Goal: Information Seeking & Learning: Learn about a topic

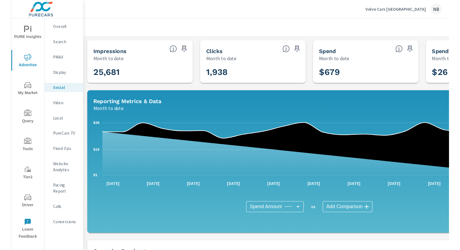
scroll to position [141, 0]
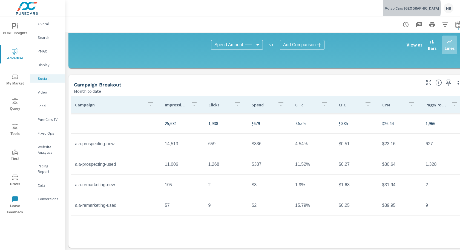
click at [393, 8] on p "Volvo Cars [GEOGRAPHIC_DATA]" at bounding box center [412, 8] width 54 height 5
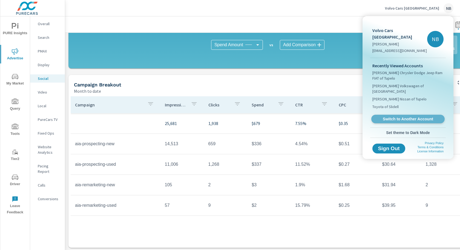
click at [393, 115] on link "Switch to Another Account" at bounding box center [407, 119] width 73 height 8
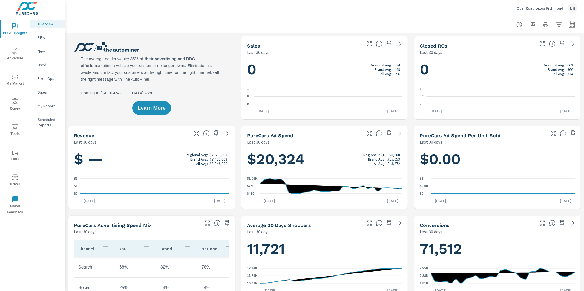
scroll to position [0, 0]
click at [250, 21] on div at bounding box center [325, 24] width 506 height 16
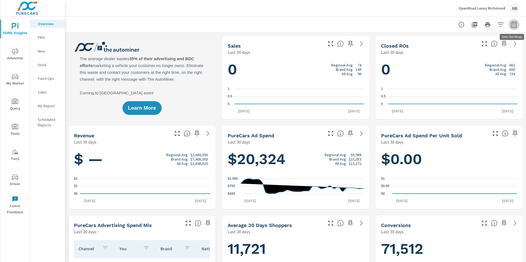
click at [512, 26] on icon "button" at bounding box center [514, 25] width 4 height 2
select select "Last 30 days"
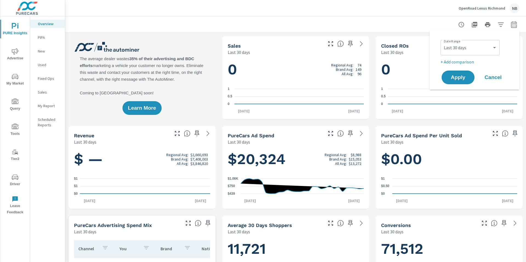
click at [459, 62] on p "+ Add comparison" at bounding box center [475, 62] width 70 height 7
select select "Previous period"
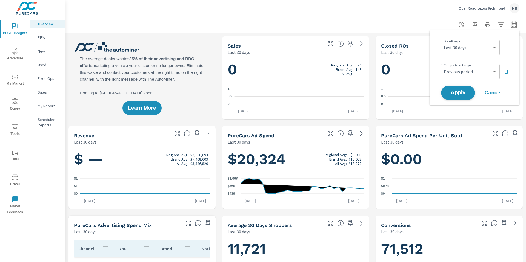
click at [459, 96] on button "Apply" at bounding box center [458, 93] width 34 height 14
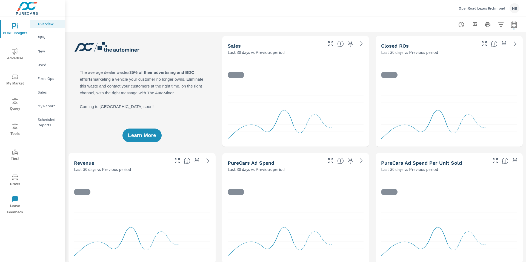
scroll to position [0, 0]
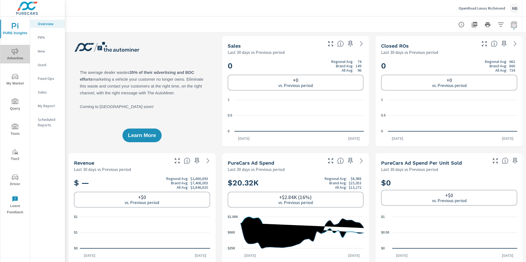
click at [16, 59] on span "Advertise" at bounding box center [15, 54] width 26 height 13
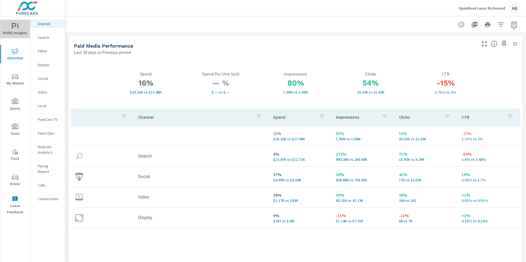
click at [20, 28] on span "PURE Insights" at bounding box center [15, 29] width 26 height 13
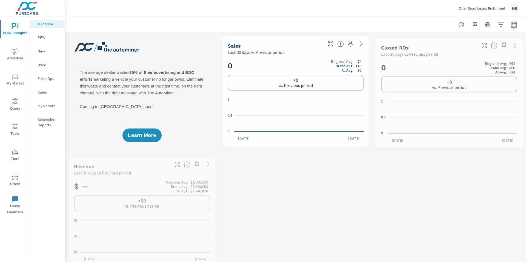
scroll to position [0, 0]
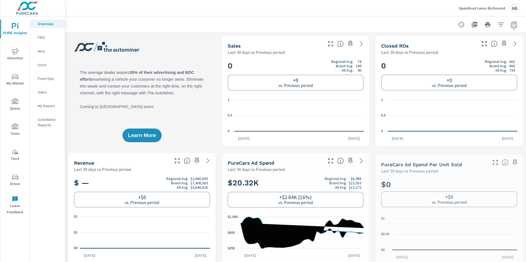
click at [50, 107] on p "My Report" at bounding box center [49, 105] width 23 height 5
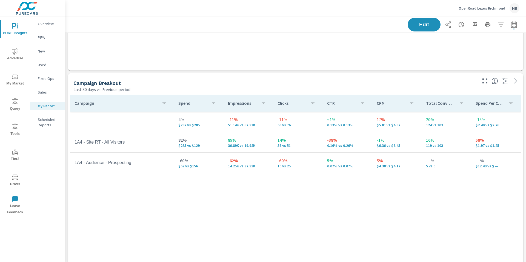
scroll to position [781, 0]
click at [18, 52] on icon "nav menu" at bounding box center [15, 51] width 7 height 7
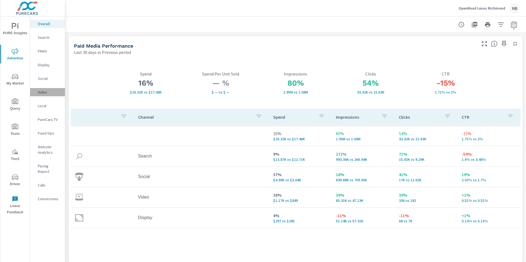
click at [45, 93] on p "Video" at bounding box center [49, 92] width 23 height 5
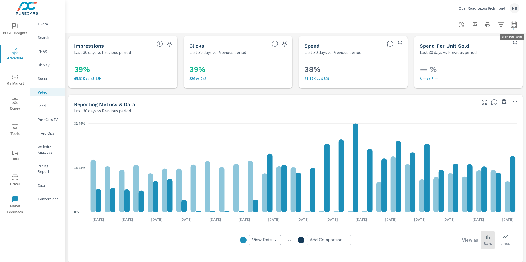
click at [514, 25] on icon "button" at bounding box center [514, 24] width 7 height 7
select select "Last 30 days"
select select "Previous period"
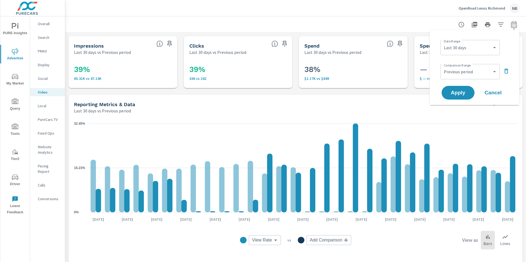
scroll to position [1, 0]
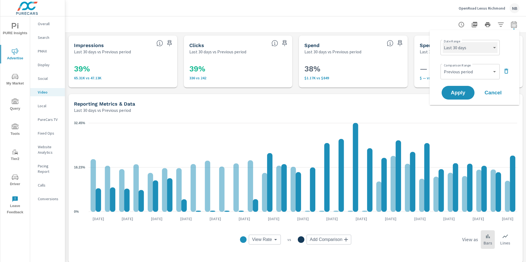
click at [475, 44] on select "Custom [DATE] Last week Last 7 days Last 14 days Last 30 days Last 45 days Last…" at bounding box center [470, 47] width 55 height 11
select select "Month to date"
click at [506, 73] on icon "button" at bounding box center [506, 71] width 4 height 5
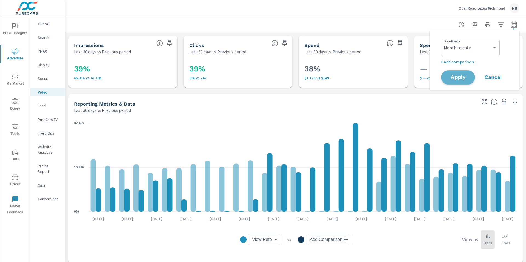
click at [455, 79] on span "Apply" at bounding box center [458, 77] width 22 height 5
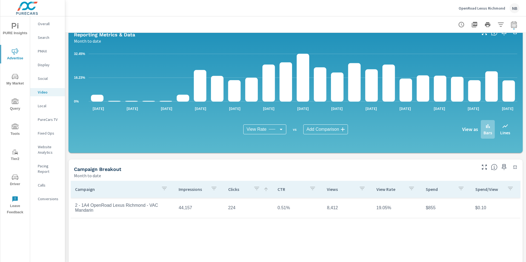
scroll to position [55, 0]
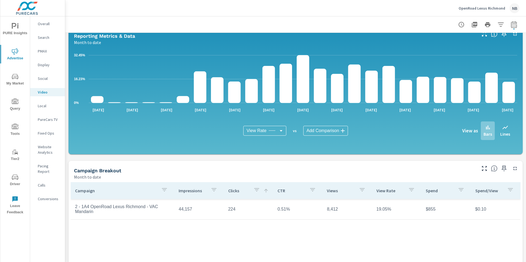
click at [9, 28] on span "PURE Insights" at bounding box center [15, 29] width 26 height 13
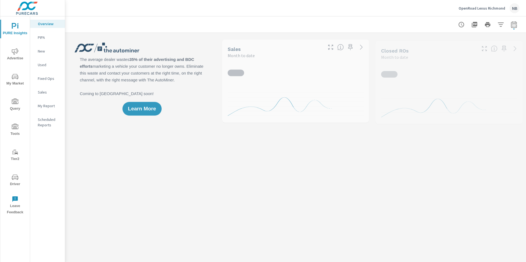
scroll to position [0, 0]
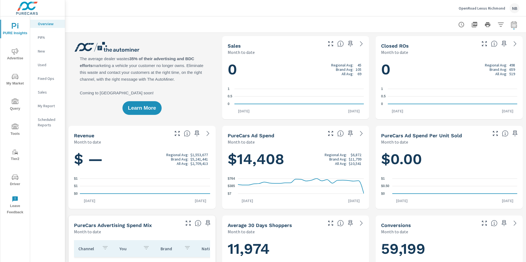
click at [514, 27] on icon "button" at bounding box center [514, 24] width 6 height 7
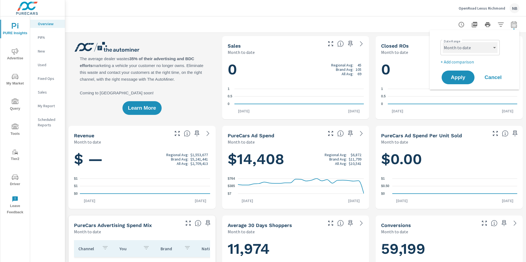
click at [463, 48] on select "Custom [DATE] Last week Last 7 days Last 14 days Last 30 days Last 45 days Last…" at bounding box center [470, 47] width 55 height 11
select select "Last 30 days"
click at [454, 62] on p "+ Add comparison" at bounding box center [475, 62] width 70 height 7
select select "Previous period"
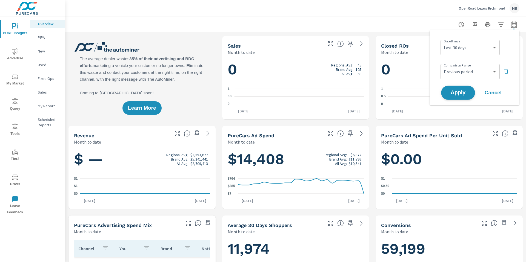
click at [458, 95] on span "Apply" at bounding box center [458, 92] width 22 height 5
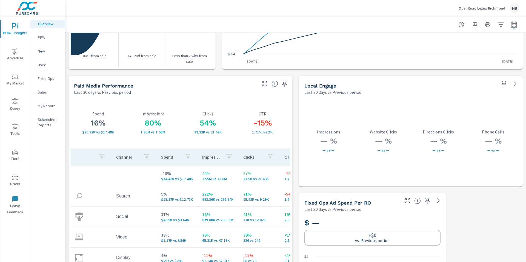
scroll to position [943, 0]
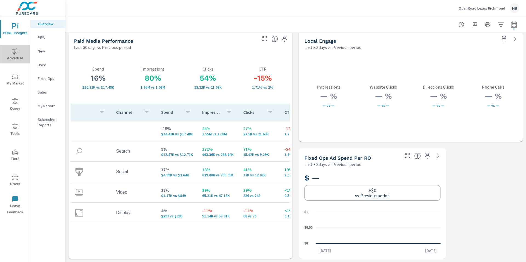
click at [11, 54] on span "Advertise" at bounding box center [15, 54] width 26 height 13
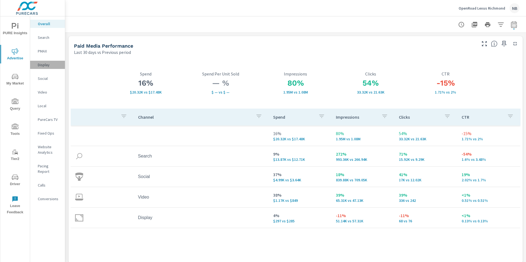
click at [43, 65] on p "Display" at bounding box center [49, 64] width 23 height 5
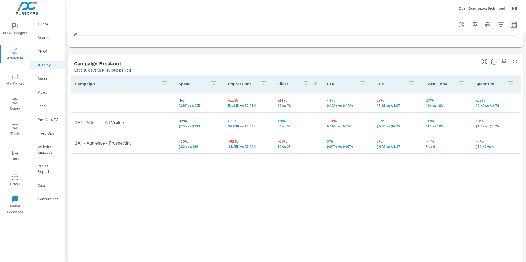
scroll to position [217, 0]
drag, startPoint x: 13, startPoint y: 175, endPoint x: 17, endPoint y: 175, distance: 4.4
click at [13, 176] on icon "nav menu" at bounding box center [15, 177] width 7 height 5
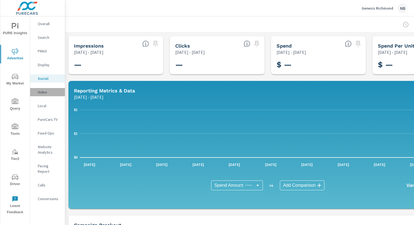
click at [45, 93] on p "Video" at bounding box center [49, 92] width 23 height 5
click at [54, 121] on p "PureCars TV" at bounding box center [49, 119] width 23 height 5
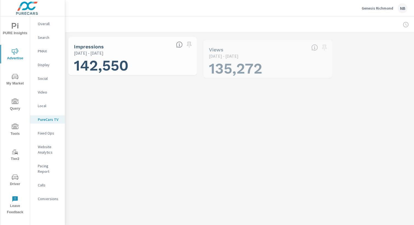
scroll to position [0, 0]
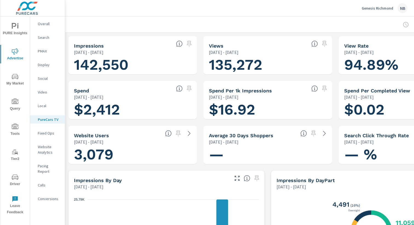
click at [14, 26] on icon "nav menu" at bounding box center [14, 26] width 5 height 6
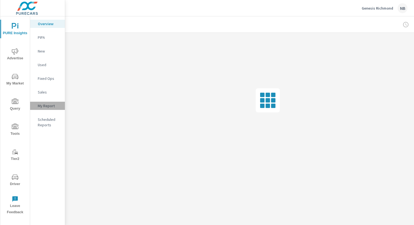
click at [48, 107] on p "My Report" at bounding box center [49, 105] width 23 height 5
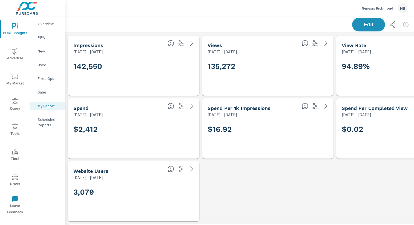
scroll to position [4, 4]
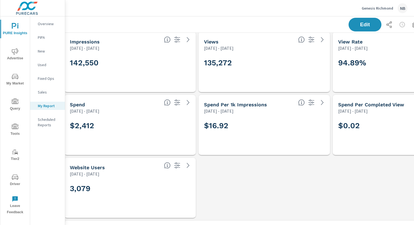
click at [14, 57] on span "Advertise" at bounding box center [15, 54] width 26 height 13
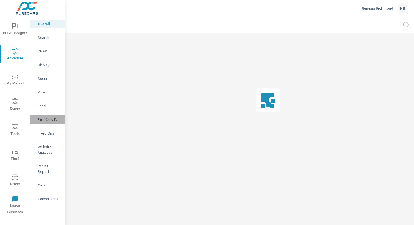
click at [43, 121] on p "PureCars TV" at bounding box center [49, 119] width 23 height 5
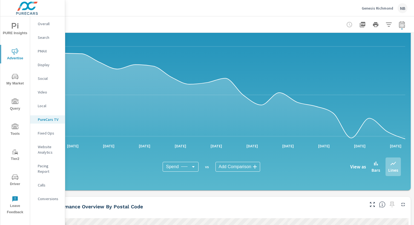
scroll to position [289, 56]
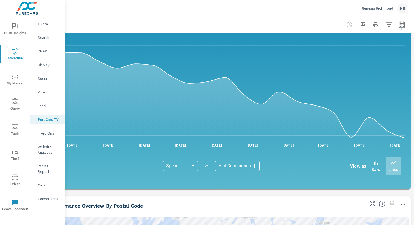
click at [185, 167] on body "PURE Insights Advertise My Market Query Tools Tier2 Driver Leave Feedback Overa…" at bounding box center [207, 112] width 414 height 225
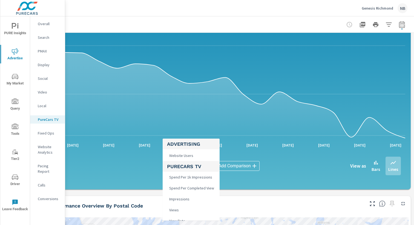
scroll to position [38, 0]
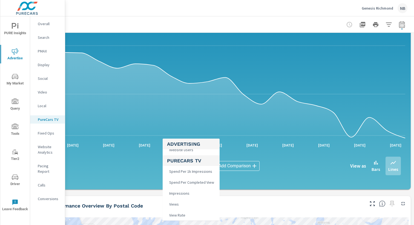
click at [274, 181] on div at bounding box center [207, 112] width 414 height 225
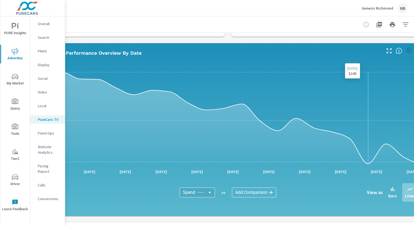
scroll to position [262, 56]
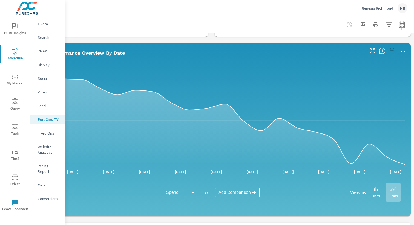
click at [370, 48] on icon "button" at bounding box center [372, 51] width 7 height 7
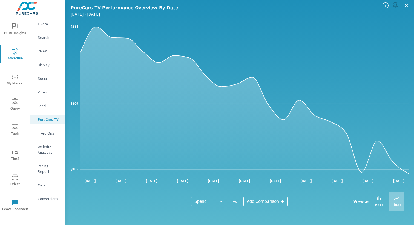
click at [210, 200] on body "PURE Insights Advertise My Market Query Tools Tier2 Driver Leave Feedback Overa…" at bounding box center [207, 112] width 414 height 225
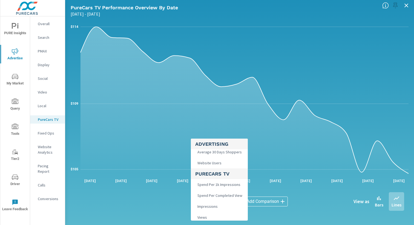
scroll to position [38, 0]
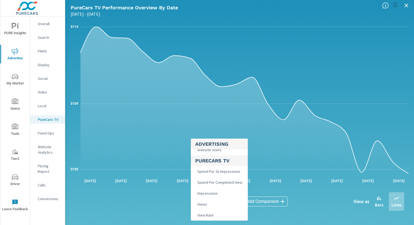
click at [221, 172] on span "Spend Per 1k Impressions" at bounding box center [218, 172] width 46 height 8
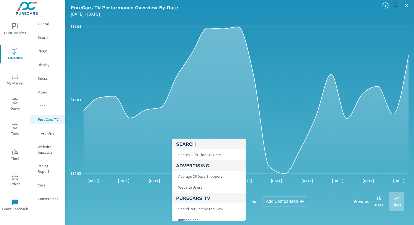
click at [238, 202] on body "PURE Insights Advertise My Market Query Tools Tier2 Driver Leave Feedback Overa…" at bounding box center [207, 112] width 414 height 225
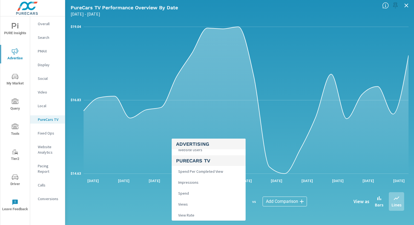
click at [209, 190] on li "Spend" at bounding box center [209, 193] width 74 height 11
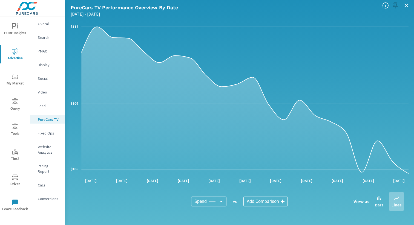
click at [222, 204] on body "PURE Insights Advertise My Market Query Tools Tier2 Driver Leave Feedback Overa…" at bounding box center [207, 112] width 414 height 225
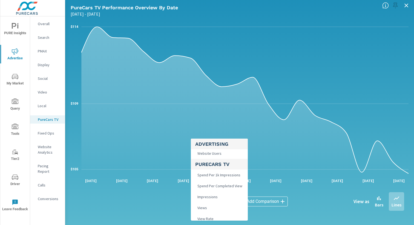
scroll to position [38, 0]
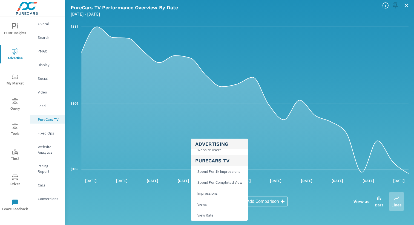
click at [206, 205] on span "Views" at bounding box center [201, 205] width 13 height 8
type input "Views"
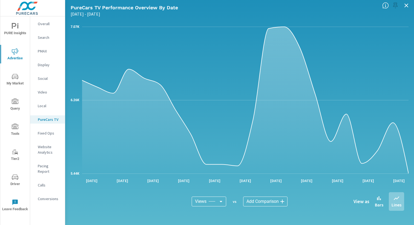
click at [216, 202] on body "PURE Insights Advertise My Market Query Tools Tier2 Driver Leave Feedback Overa…" at bounding box center [207, 112] width 414 height 225
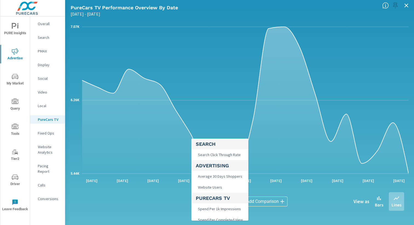
scroll to position [38, 0]
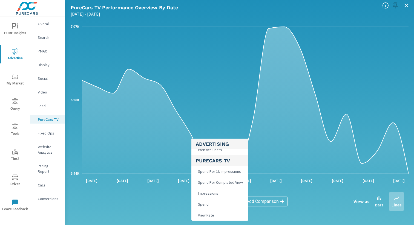
click at [328, 198] on div at bounding box center [207, 112] width 414 height 225
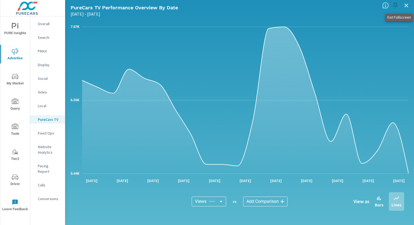
click at [406, 6] on icon "button" at bounding box center [407, 6] width 4 height 4
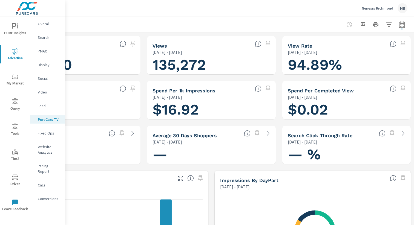
scroll to position [0, 0]
click at [399, 25] on icon "button" at bounding box center [402, 24] width 7 height 7
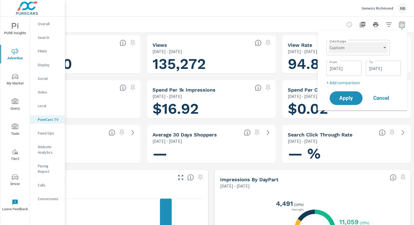
click at [362, 47] on select "Custom [DATE] Last week Last 7 days Last 14 days Last 30 days Last 45 days Last…" at bounding box center [358, 47] width 59 height 11
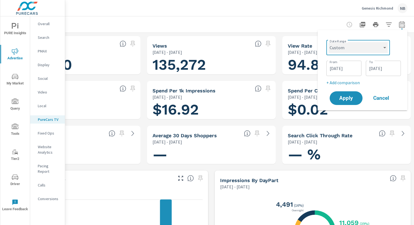
scroll to position [3, 56]
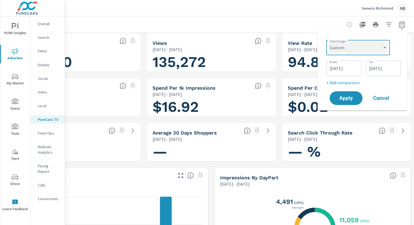
select select "Last 30 days"
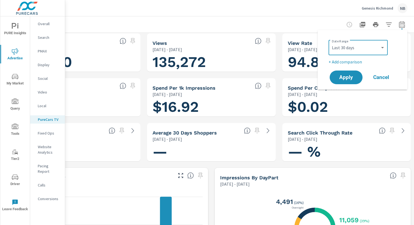
click at [349, 61] on p "+ Add comparison" at bounding box center [364, 62] width 70 height 7
select select "Previous period"
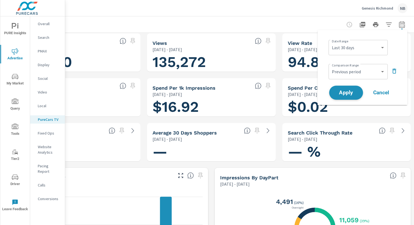
click at [351, 92] on span "Apply" at bounding box center [346, 92] width 22 height 5
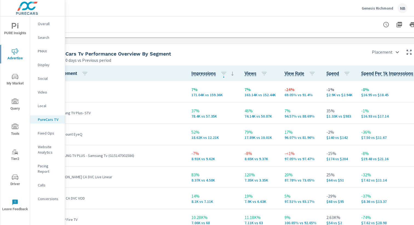
scroll to position [0, 67]
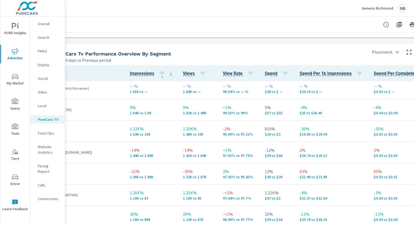
scroll to position [291, 67]
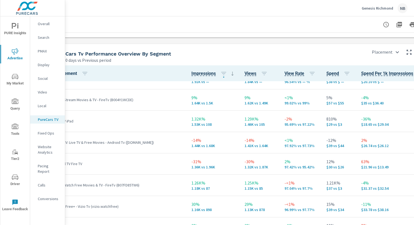
scroll to position [291, 67]
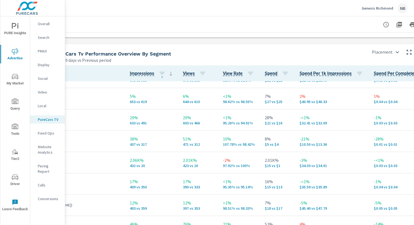
scroll to position [464, 67]
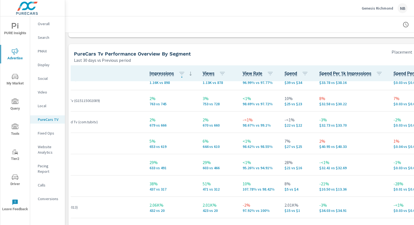
scroll to position [265, 67]
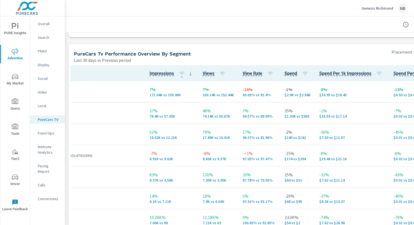
scroll to position [0, 67]
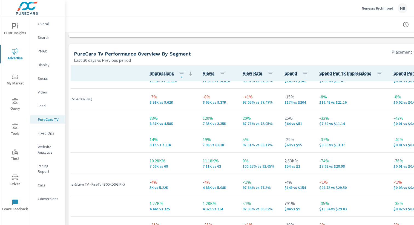
scroll to position [0, 67]
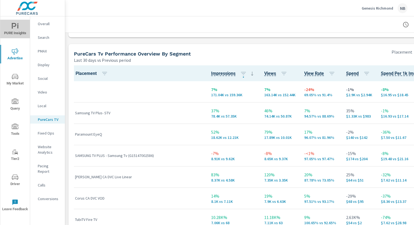
click at [16, 28] on icon "nav menu" at bounding box center [15, 26] width 7 height 7
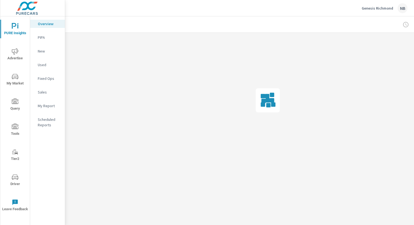
click at [49, 105] on p "My Report" at bounding box center [49, 105] width 23 height 5
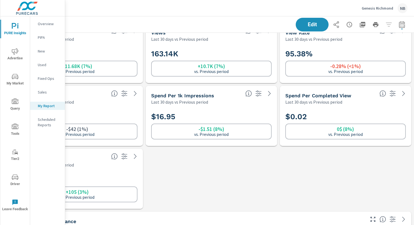
scroll to position [0, 56]
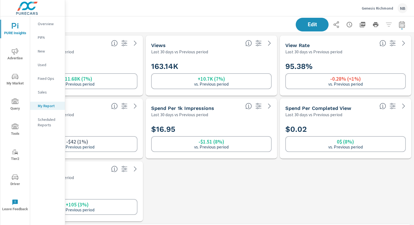
click at [361, 25] on icon "button" at bounding box center [362, 24] width 7 height 7
click at [387, 8] on p "Genesis Richmond" at bounding box center [378, 8] width 32 height 5
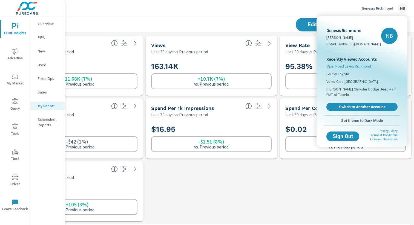
click at [349, 67] on span "OpenRoad Lexus Richmond" at bounding box center [349, 66] width 45 height 5
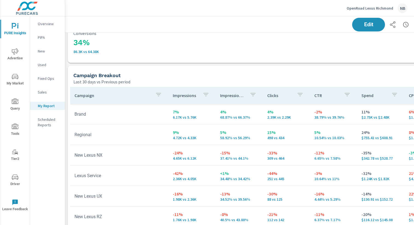
scroll to position [284, 0]
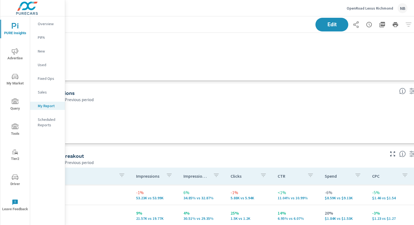
scroll to position [204, 0]
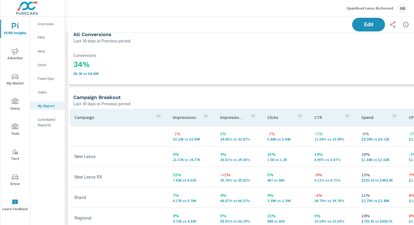
scroll to position [263, 0]
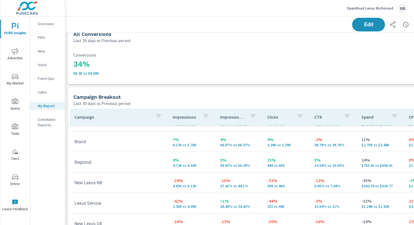
scroll to position [57, 0]
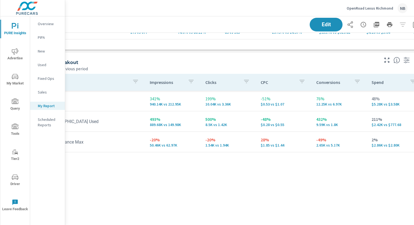
scroll to position [550, 56]
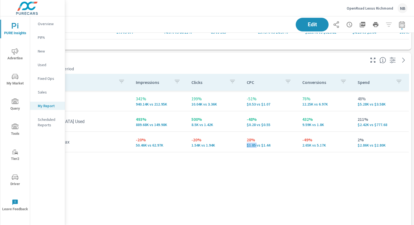
drag, startPoint x: 247, startPoint y: 145, endPoint x: 257, endPoint y: 145, distance: 10.1
click at [257, 145] on p "$1.85 vs $1.44" at bounding box center [270, 145] width 47 height 4
click at [312, 141] on p "-49%" at bounding box center [325, 140] width 47 height 7
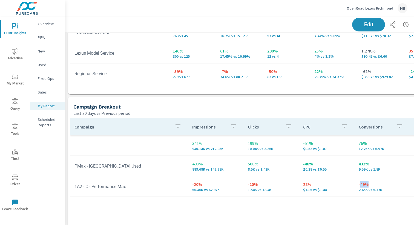
scroll to position [502, 0]
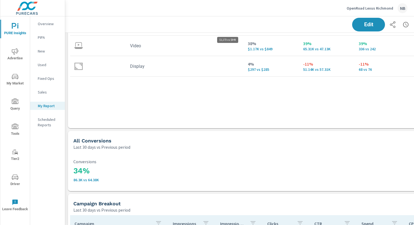
scroll to position [156, 56]
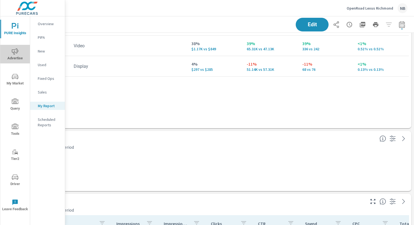
click at [11, 48] on span "Advertise" at bounding box center [15, 54] width 26 height 13
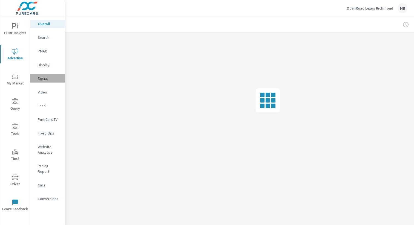
click at [48, 80] on p "Social" at bounding box center [49, 78] width 23 height 5
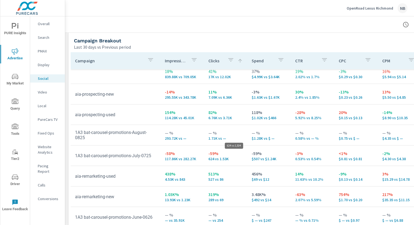
scroll to position [276, 0]
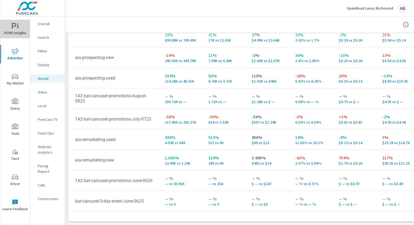
click at [7, 28] on span "PURE Insights" at bounding box center [15, 29] width 26 height 13
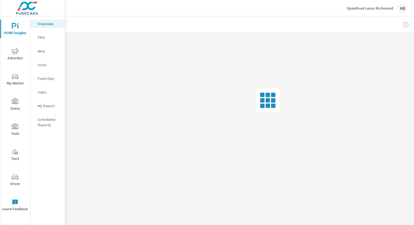
click at [46, 106] on p "My Report" at bounding box center [49, 105] width 23 height 5
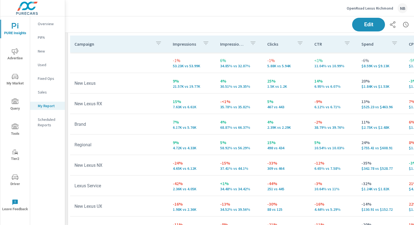
scroll to position [342, 0]
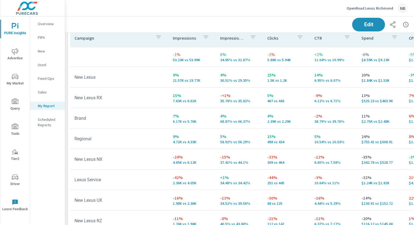
scroll to position [67, 0]
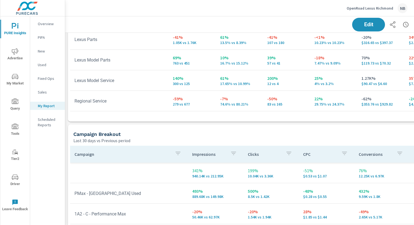
scroll to position [451, 0]
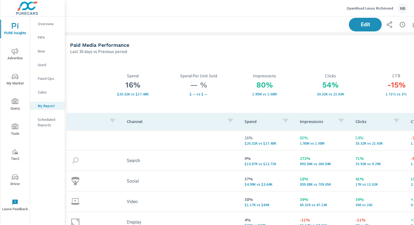
scroll to position [0, 56]
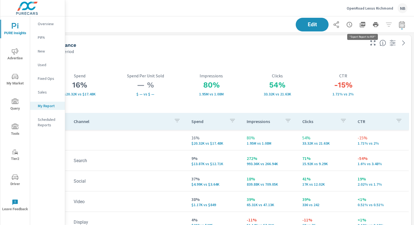
click at [362, 26] on icon "button" at bounding box center [362, 24] width 7 height 7
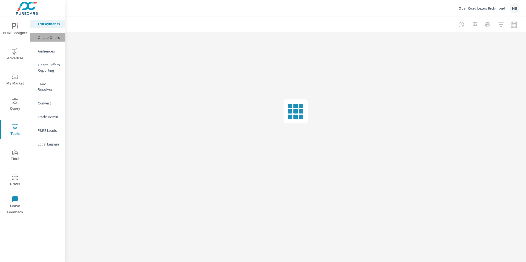
click at [52, 38] on p "Onsite Offers" at bounding box center [49, 37] width 23 height 5
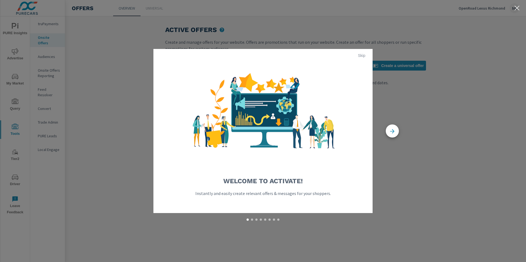
click at [364, 56] on span "Skip" at bounding box center [361, 55] width 13 height 5
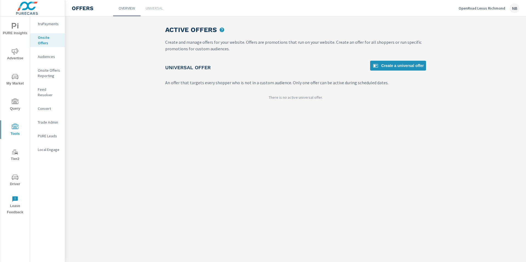
click at [49, 87] on p "Feed Resolver" at bounding box center [49, 92] width 23 height 11
